Goal: Browse casually

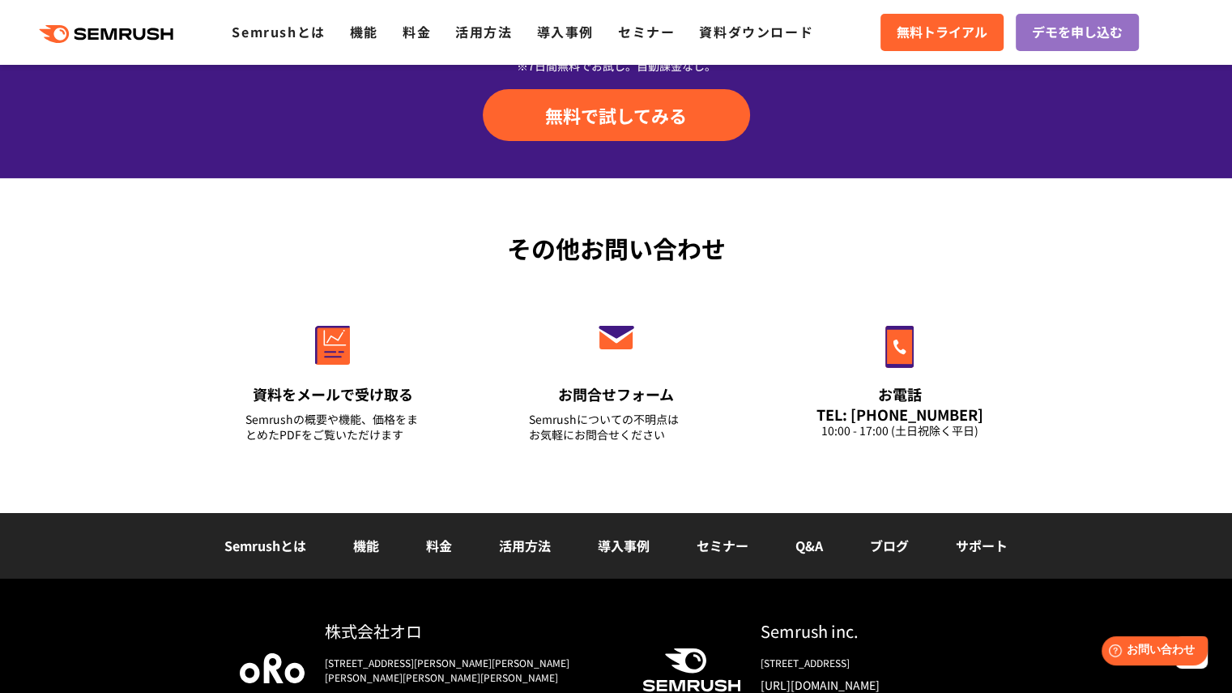
scroll to position [5714, 0]
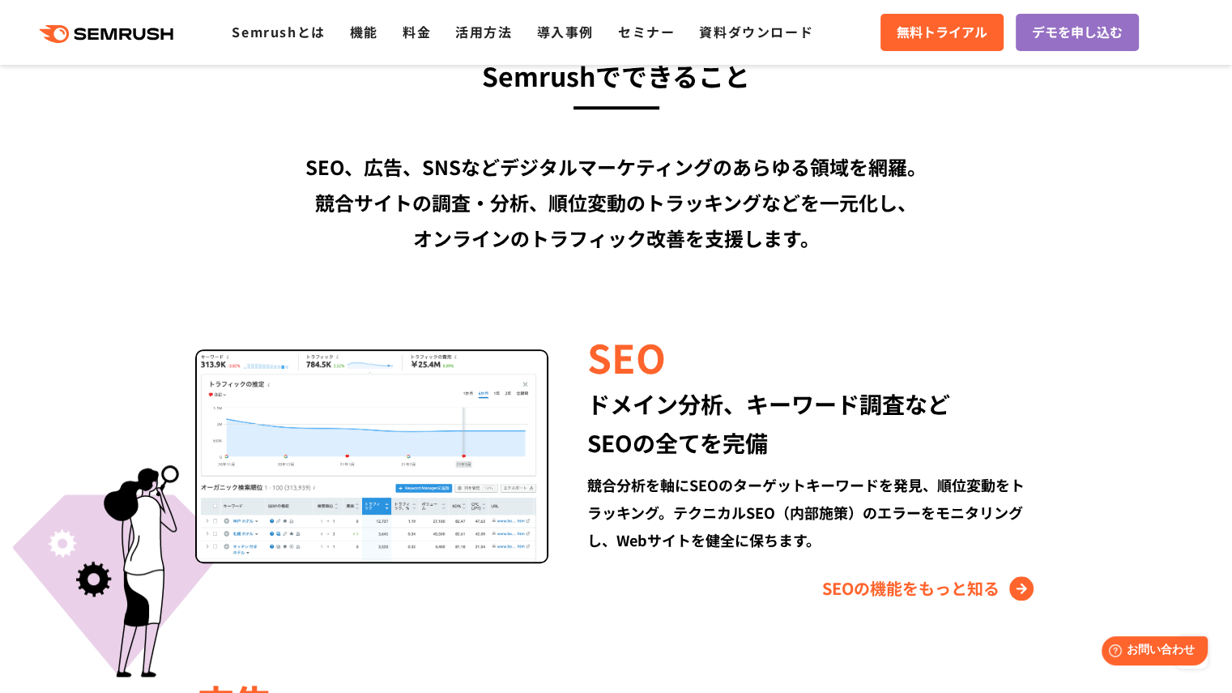
drag, startPoint x: 104, startPoint y: 159, endPoint x: 83, endPoint y: 148, distance: 23.6
